Goal: Task Accomplishment & Management: Manage account settings

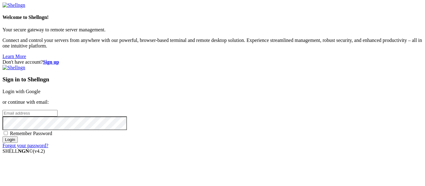
click at [40, 89] on link "Login with Google" at bounding box center [21, 91] width 38 height 5
click at [59, 59] on strong "Sign up" at bounding box center [51, 61] width 16 height 5
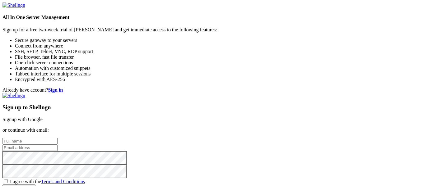
scroll to position [51, 0]
click at [58, 138] on input "text" at bounding box center [29, 141] width 55 height 7
type input "P"
type input "ehre"
type input "here haha"
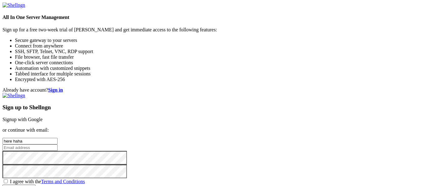
click at [269, 93] on div "Sign up to Shellngn Signup with Google or continue with email: here haha I agre…" at bounding box center [212, 142] width 420 height 98
click at [58, 145] on input "email" at bounding box center [29, 148] width 55 height 7
type input "premalneopaney8@gmail.com"
click at [222, 179] on div "I agree with the Terms and Conditions" at bounding box center [212, 182] width 420 height 6
click at [85, 179] on span "I agree with the Terms and Conditions" at bounding box center [47, 181] width 75 height 5
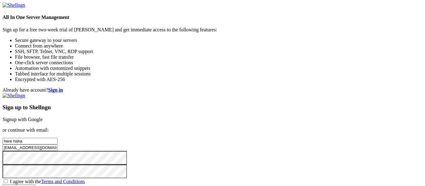
click at [8, 180] on input "I agree with the Terms and Conditions" at bounding box center [6, 182] width 4 height 4
checkbox input "true"
click at [244, 93] on div "Sign up to Shellngn Signup with Google or continue with email: here haha premal…" at bounding box center [212, 142] width 420 height 98
click at [188, 92] on div "Already have account? Sign in Sign up to Shellngn Signup with Google or continu…" at bounding box center [212, 139] width 420 height 104
click at [2, 185] on input "Create account" at bounding box center [18, 188] width 33 height 7
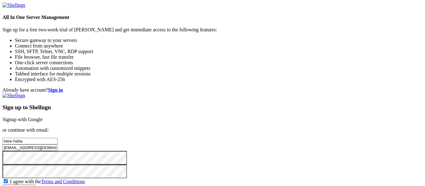
click at [2, 185] on input "Create account" at bounding box center [18, 188] width 33 height 7
click at [35, 185] on input "Create account" at bounding box center [18, 188] width 33 height 7
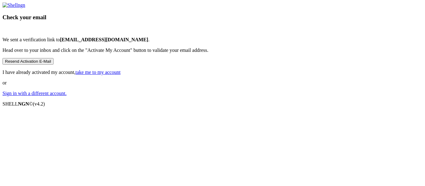
click at [121, 75] on link "take me to my account" at bounding box center [98, 72] width 45 height 5
click at [67, 96] on link "Sign in with a different account." at bounding box center [34, 93] width 64 height 5
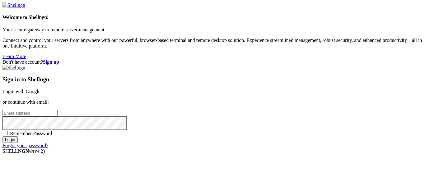
click at [243, 78] on div "Sign in to Shellngn Login with Google or continue with email: Remember Password…" at bounding box center [212, 107] width 420 height 84
click at [58, 110] on input "email" at bounding box center [29, 113] width 55 height 7
type input "premalneopaney8@gmail.com"
click at [2, 137] on input "Login" at bounding box center [9, 140] width 15 height 7
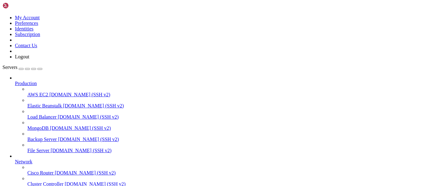
click at [49, 92] on span "demo.shellngn.com (SSH v2)" at bounding box center [79, 94] width 61 height 5
click at [49, 148] on span "File Server" at bounding box center [38, 150] width 22 height 5
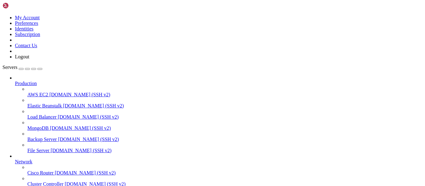
click at [49, 148] on span "File Server" at bounding box center [38, 150] width 22 height 5
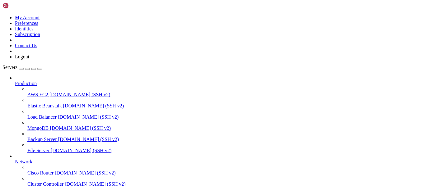
click at [32, 137] on span "Backup Server" at bounding box center [42, 139] width 30 height 5
click at [24, 68] on button "button" at bounding box center [21, 69] width 5 height 2
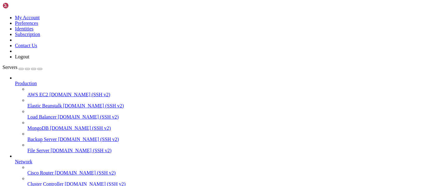
click at [21, 69] on div "button" at bounding box center [21, 69] width 0 height 0
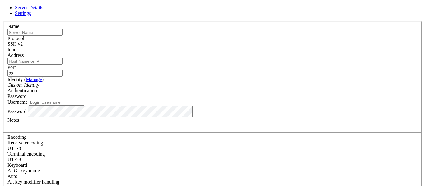
click at [280, 47] on div "Icon" at bounding box center [212, 50] width 410 height 6
click at [7, 53] on span at bounding box center [7, 53] width 0 height 0
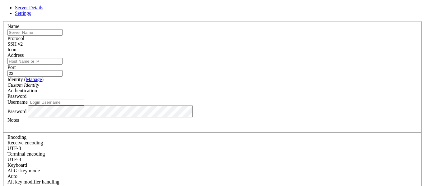
click at [63, 36] on input "text" at bounding box center [34, 32] width 55 height 7
click at [228, 42] on div "Protocol SSH v2" at bounding box center [212, 41] width 410 height 11
click at [23, 43] on span "SSH v2" at bounding box center [14, 43] width 15 height 5
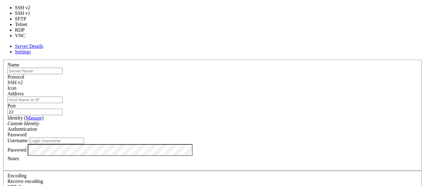
click at [23, 80] on span "SSH v2" at bounding box center [14, 82] width 15 height 5
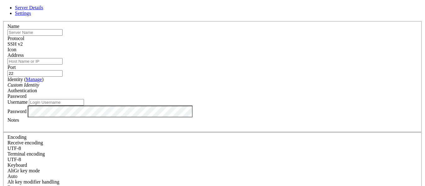
click at [288, 53] on div at bounding box center [212, 53] width 410 height 0
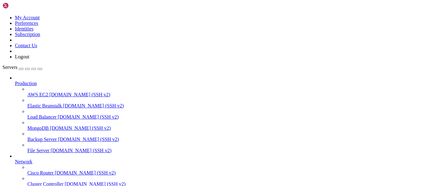
click at [27, 148] on span "File Server" at bounding box center [38, 150] width 22 height 5
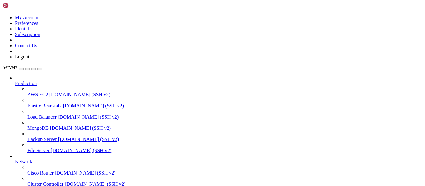
click at [27, 69] on div "button" at bounding box center [27, 69] width 0 height 0
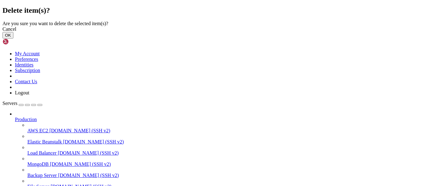
click at [13, 39] on button "OK" at bounding box center [7, 35] width 11 height 7
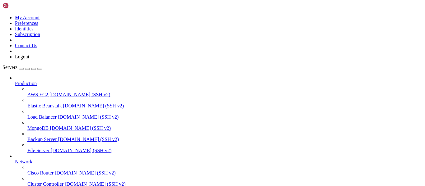
scroll to position [48, 0]
click at [34, 171] on span "Cisco Router" at bounding box center [40, 173] width 26 height 5
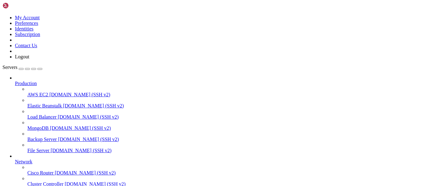
click at [58, 115] on span "demo.shellngn.com (SSH v2)" at bounding box center [88, 117] width 61 height 5
click at [58, 137] on span "demo.shellngn.com (SSH v2)" at bounding box center [88, 139] width 61 height 5
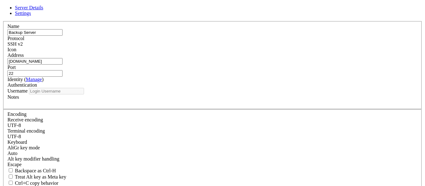
type input "root"
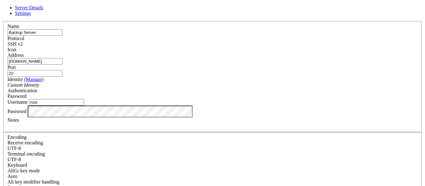
drag, startPoint x: 212, startPoint y: 66, endPoint x: 129, endPoint y: 71, distance: 83.6
click at [129, 65] on div "Address demo.shellngn.com" at bounding box center [212, 59] width 410 height 12
type input "rdp.shellngn.com"
click at [266, 94] on div "Password" at bounding box center [212, 97] width 410 height 6
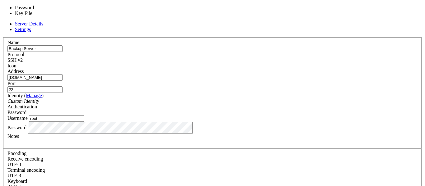
click at [84, 115] on input "root" at bounding box center [56, 118] width 55 height 7
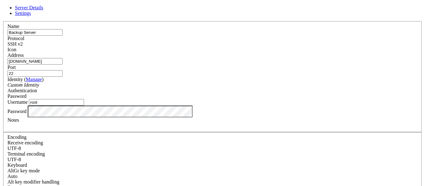
scroll to position [15, 0]
type input "r"
type input "t"
type input "shxdow"
click at [182, 118] on div "Password" at bounding box center [212, 112] width 410 height 12
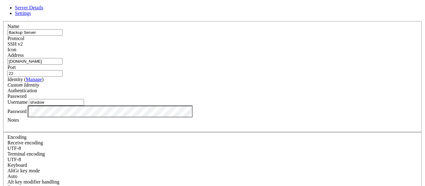
click at [114, 125] on div "Server Details Settings Name Backup Server Protocol SSH v2 Icon" at bounding box center [212, 133] width 420 height 257
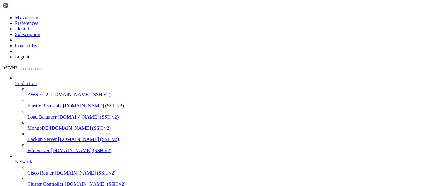
click at [47, 137] on span "Backup Server" at bounding box center [42, 139] width 30 height 5
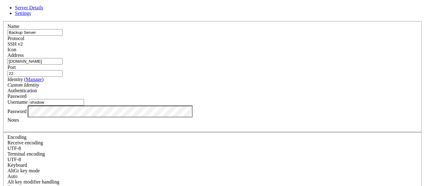
click at [63, 70] on input "22" at bounding box center [34, 73] width 55 height 7
click at [250, 41] on div "SSH v2" at bounding box center [212, 44] width 410 height 6
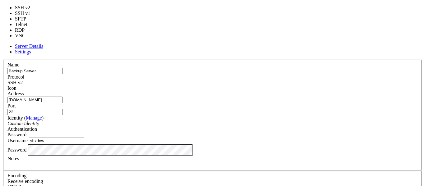
type input "3389"
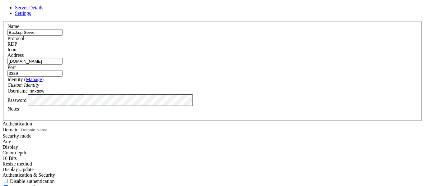
scroll to position [15, 0]
click at [81, 123] on div "Server Details Settings Name Backup Server Protocol RDP Icon" at bounding box center [212, 116] width 420 height 222
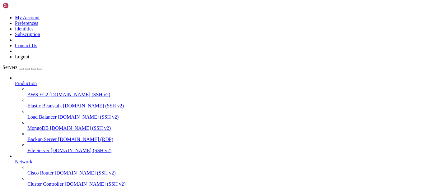
click at [41, 137] on span "Backup Server" at bounding box center [42, 139] width 30 height 5
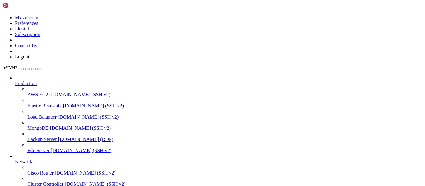
click at [58, 137] on span "rdp.shellngn.com (RDP)" at bounding box center [85, 139] width 55 height 5
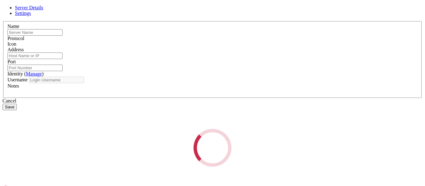
type input "Backup Server"
type input "rdp.shellngn.com"
type input "3389"
type input "shxdow"
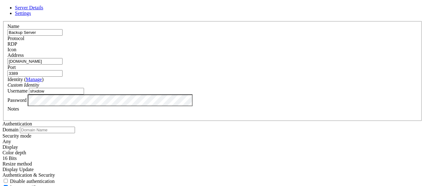
click at [295, 48] on div "Icon" at bounding box center [212, 50] width 410 height 6
click at [290, 53] on div at bounding box center [212, 53] width 410 height 0
click at [225, 82] on div "Identity ( Manage ) Custom Identity" at bounding box center [212, 82] width 410 height 11
click at [226, 82] on div "Custom Identity" at bounding box center [212, 85] width 410 height 6
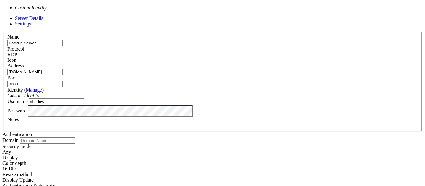
click at [220, 93] on div "Custom Identity" at bounding box center [212, 96] width 410 height 6
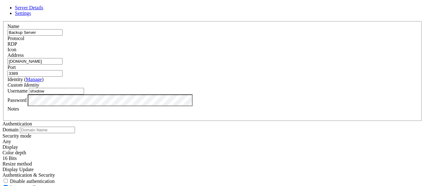
scroll to position [0, 0]
